Goal: Find specific page/section: Find specific page/section

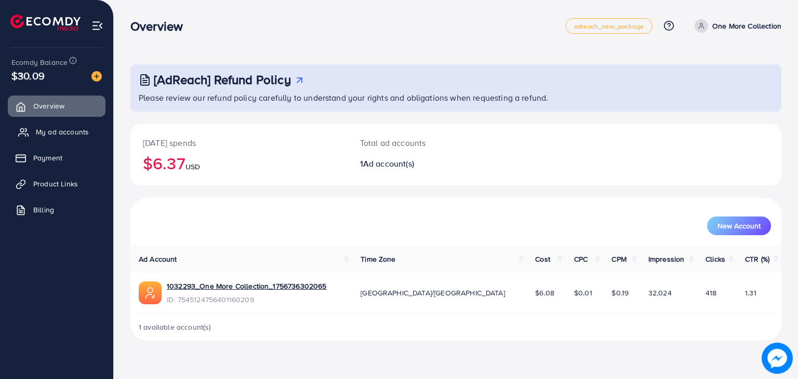
click at [64, 130] on span "My ad accounts" at bounding box center [62, 132] width 53 height 10
